Goal: Transaction & Acquisition: Purchase product/service

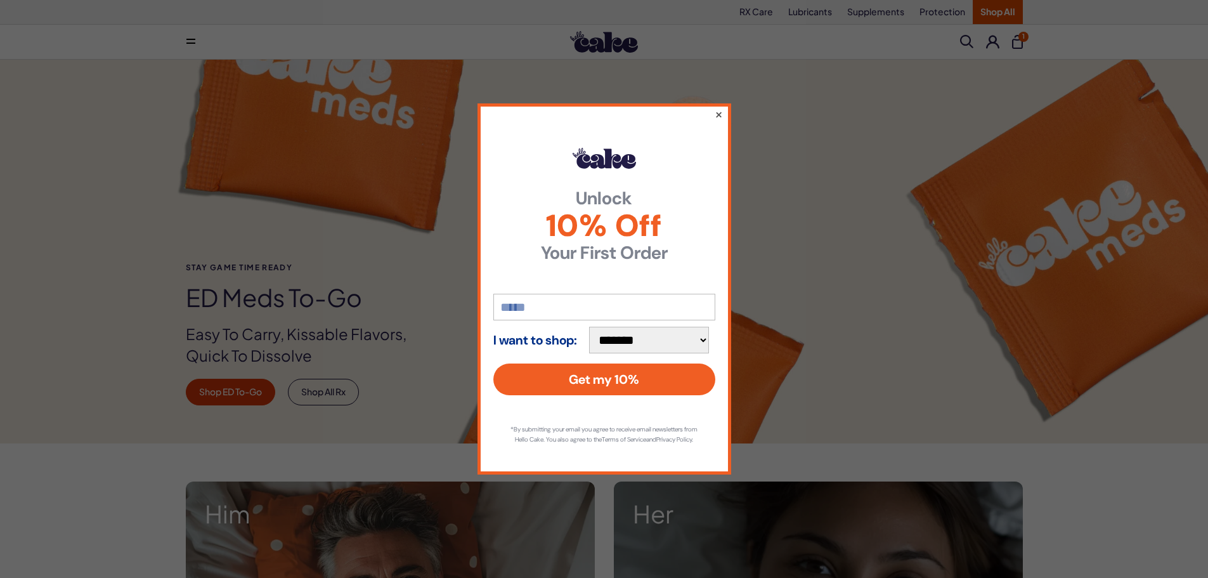
click at [716, 107] on button "×" at bounding box center [718, 114] width 8 height 15
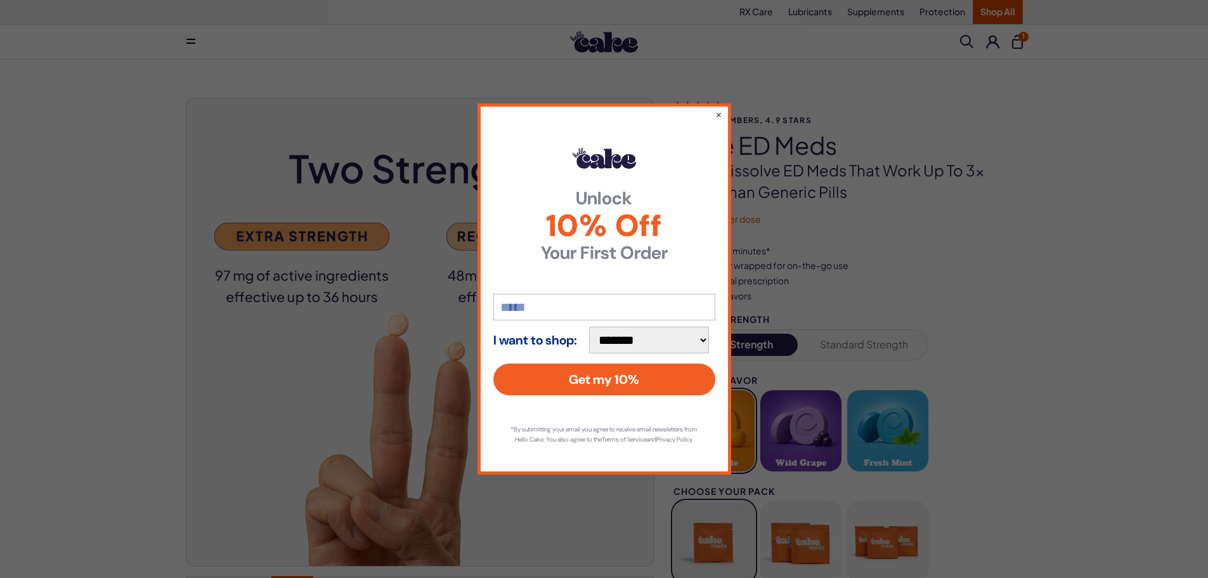
click at [721, 108] on button "×" at bounding box center [718, 114] width 7 height 13
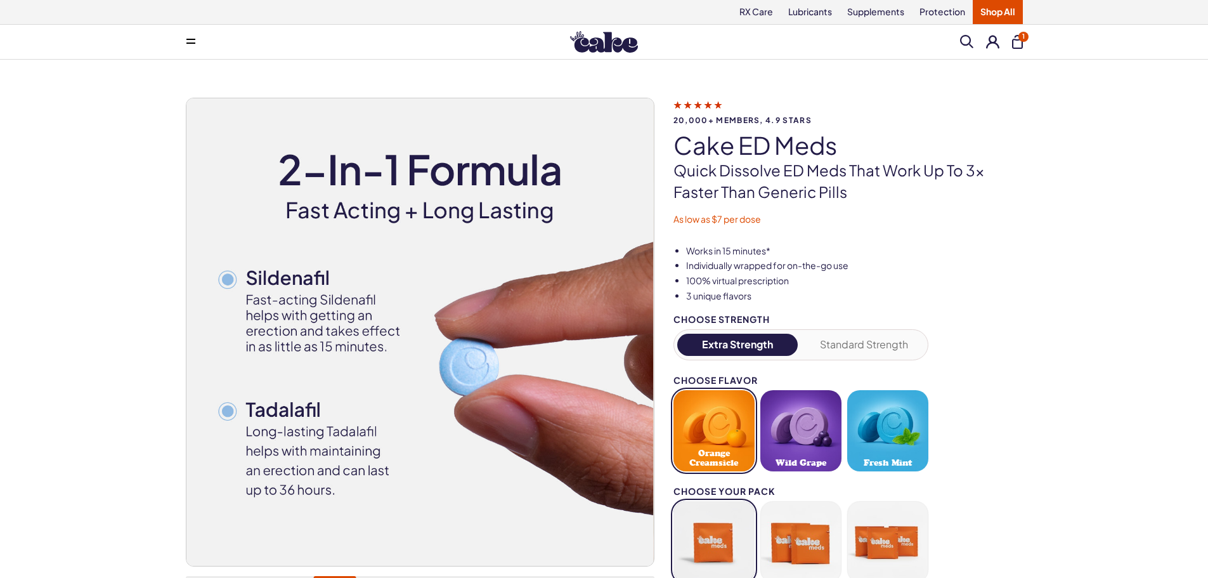
click at [193, 37] on button at bounding box center [190, 41] width 25 height 25
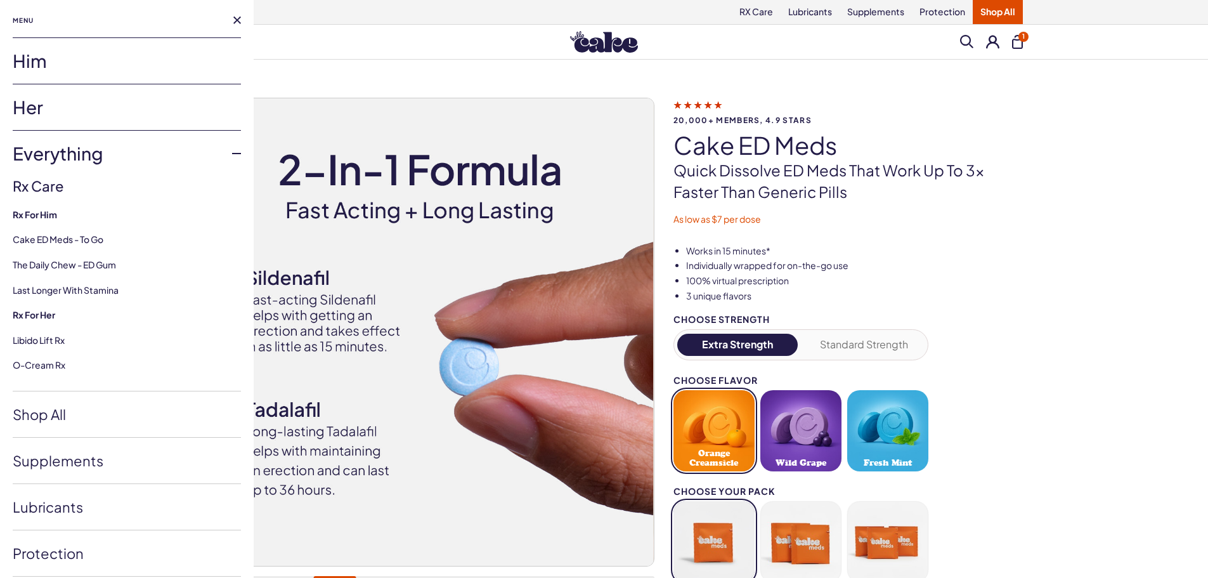
click at [75, 153] on link "Everything" at bounding box center [127, 154] width 228 height 46
